Goal: Register for event/course

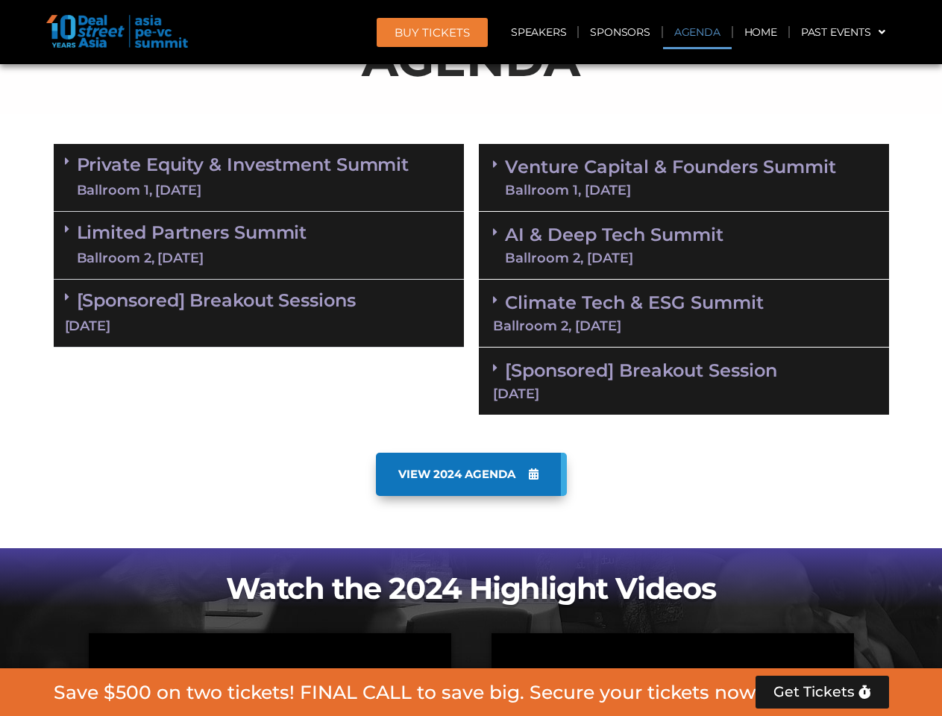
scroll to position [844, 0]
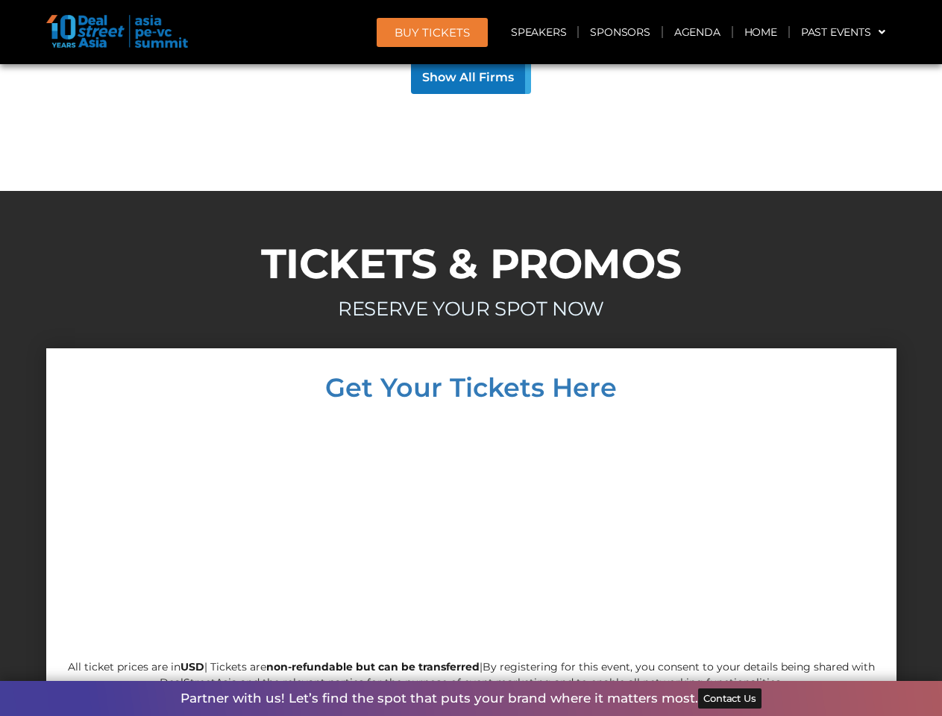
scroll to position [14302, 0]
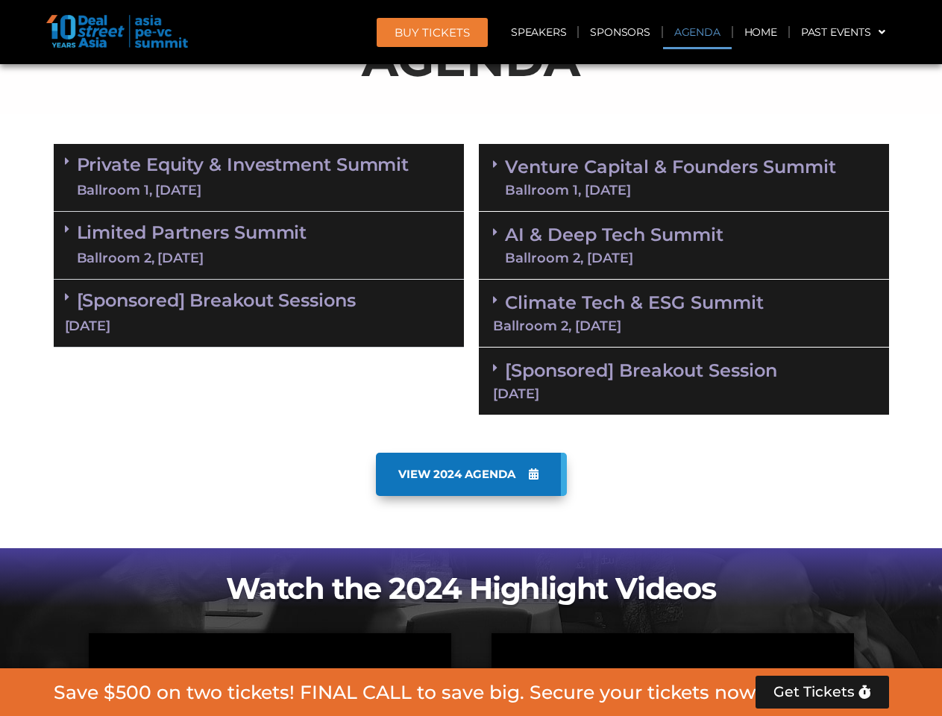
scroll to position [844, 0]
